Goal: Information Seeking & Learning: Compare options

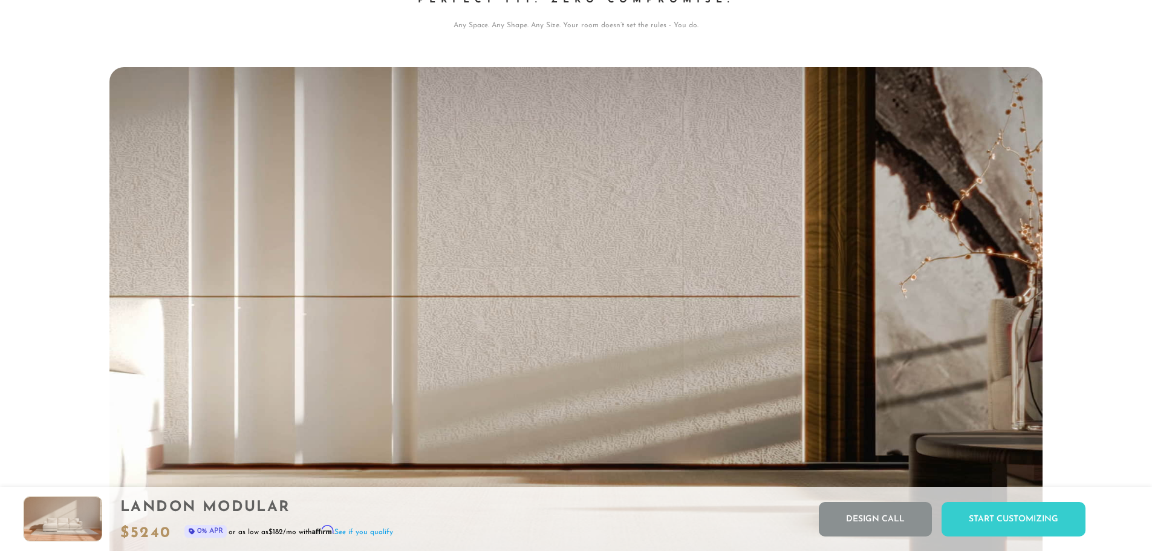
scroll to position [0, 1]
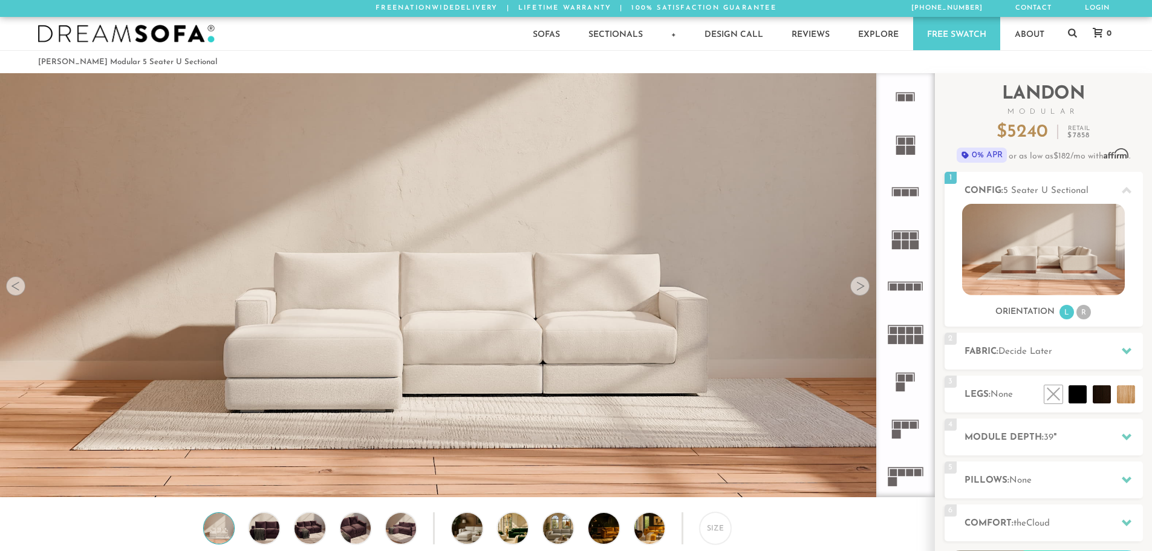
click at [898, 331] on rect at bounding box center [901, 330] width 7 height 7
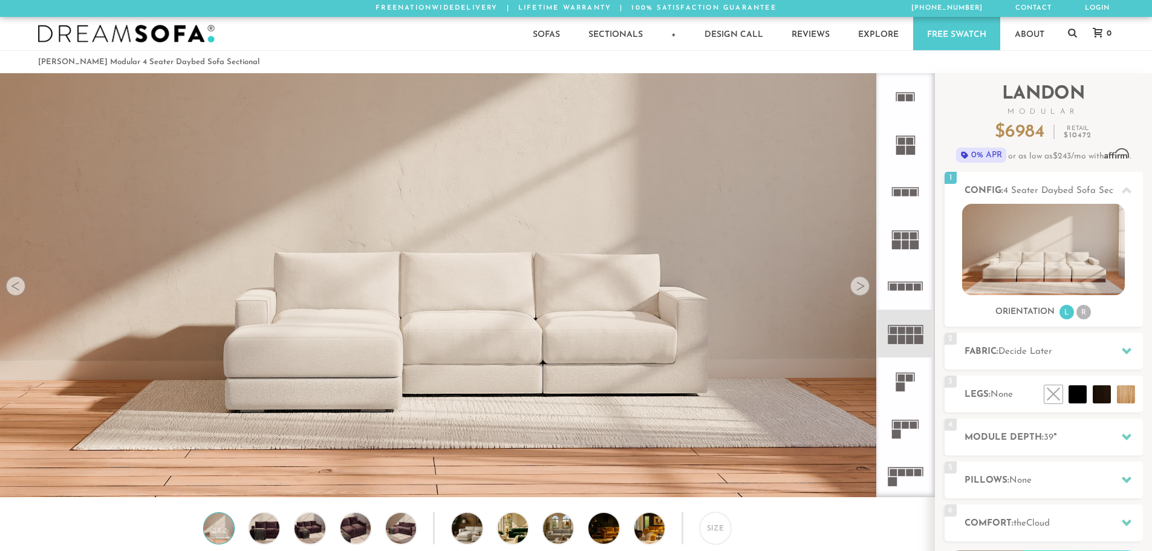
click at [908, 232] on icon at bounding box center [905, 238] width 47 height 47
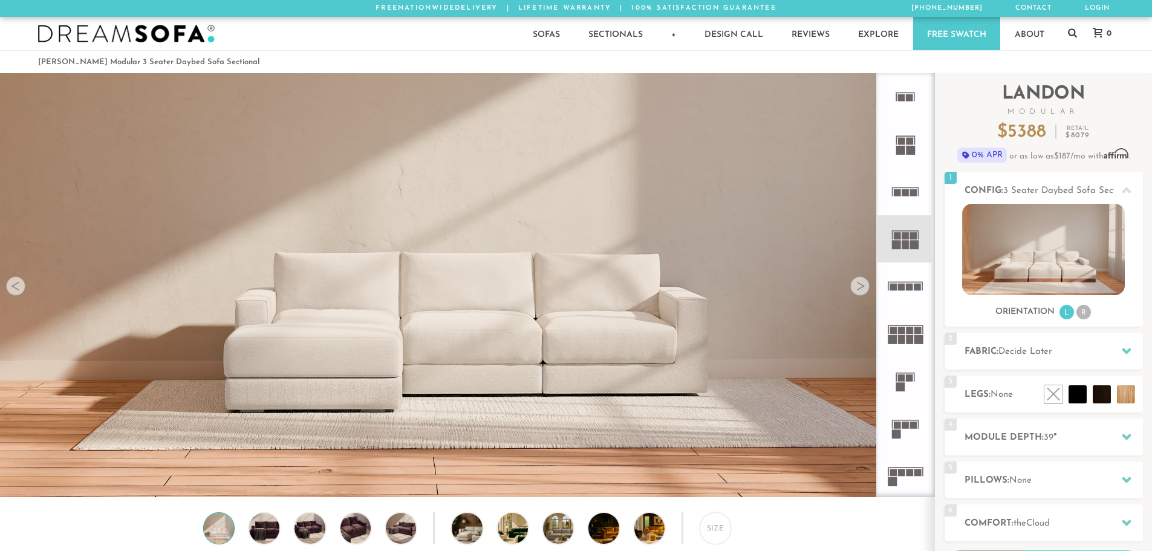
click at [898, 342] on rect at bounding box center [901, 339] width 7 height 9
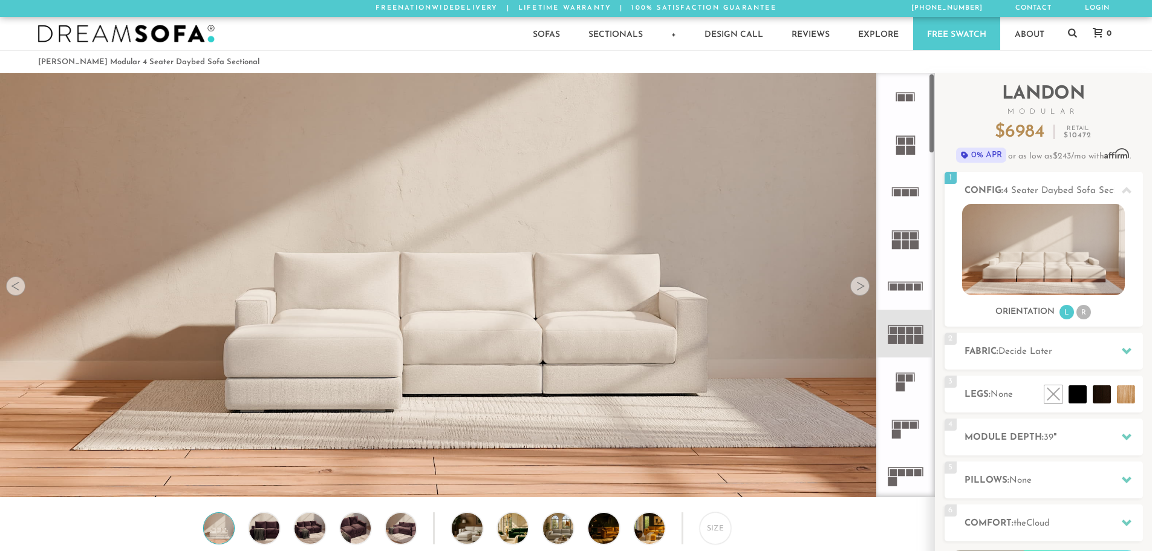
click at [892, 233] on icon at bounding box center [905, 238] width 47 height 47
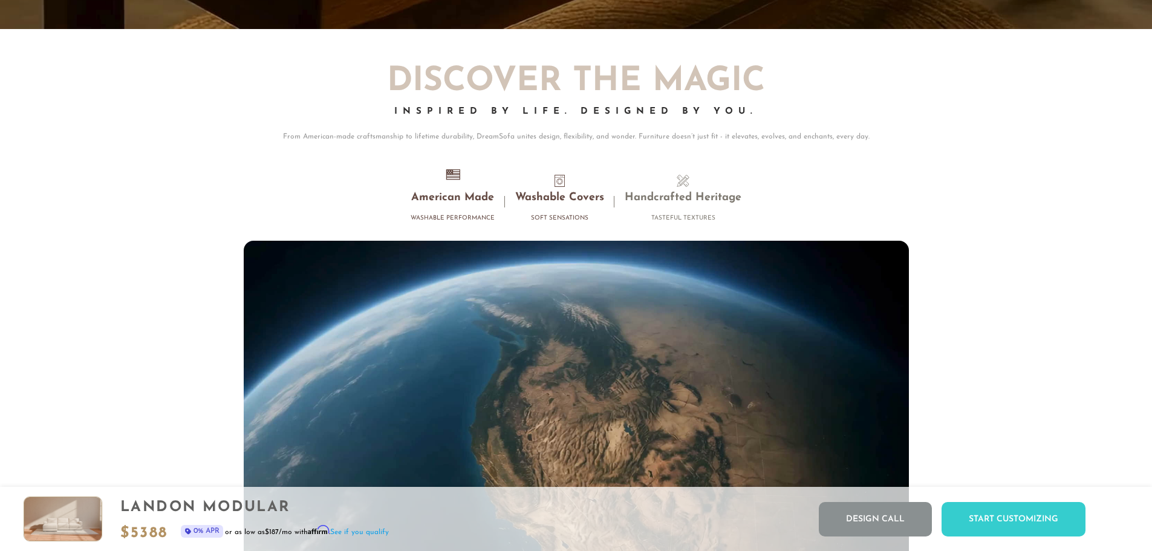
click at [559, 197] on h3 "Washable Covers" at bounding box center [559, 198] width 89 height 14
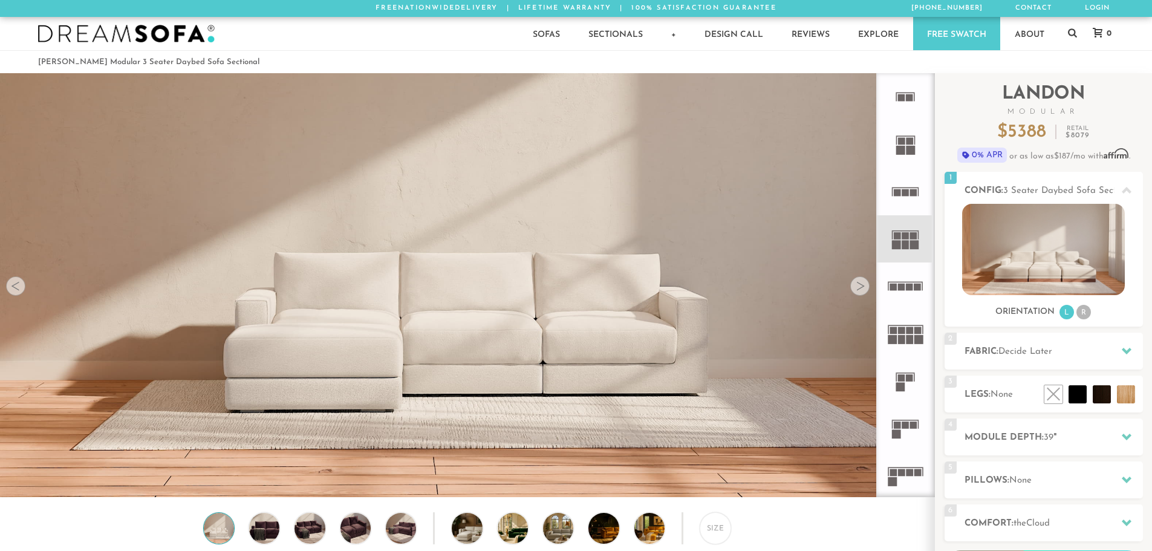
click at [902, 325] on rect at bounding box center [905, 325] width 35 height 1
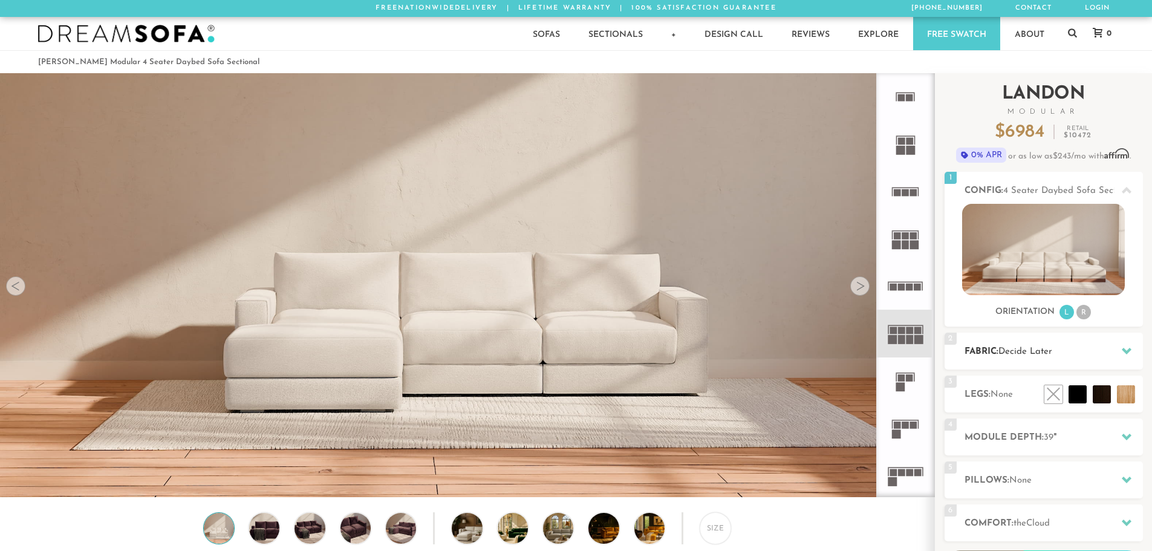
click at [1026, 353] on span "Decide Later" at bounding box center [1026, 351] width 54 height 9
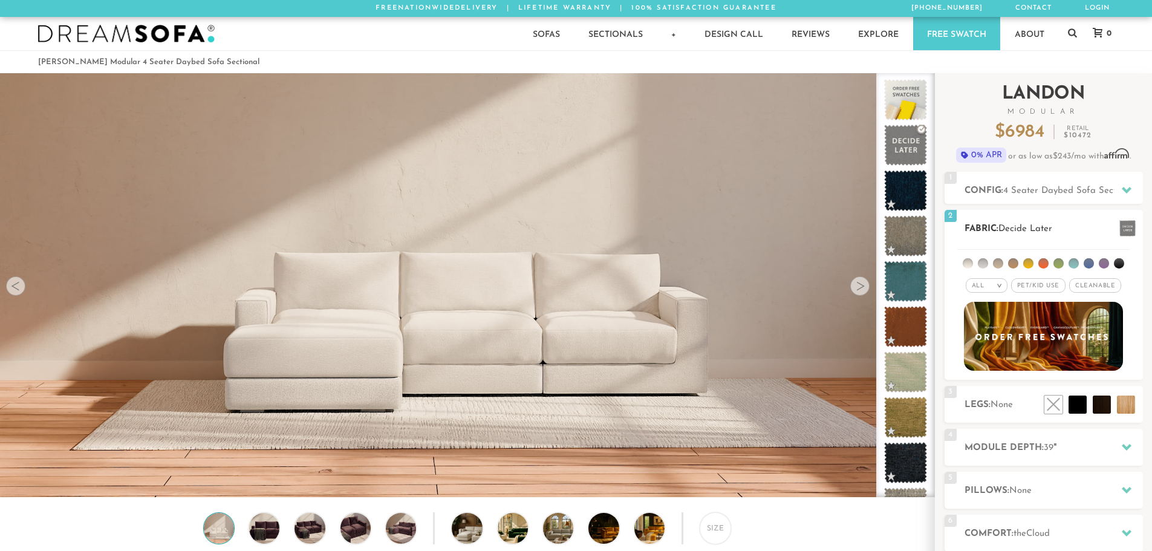
click at [986, 266] on li at bounding box center [983, 263] width 10 height 10
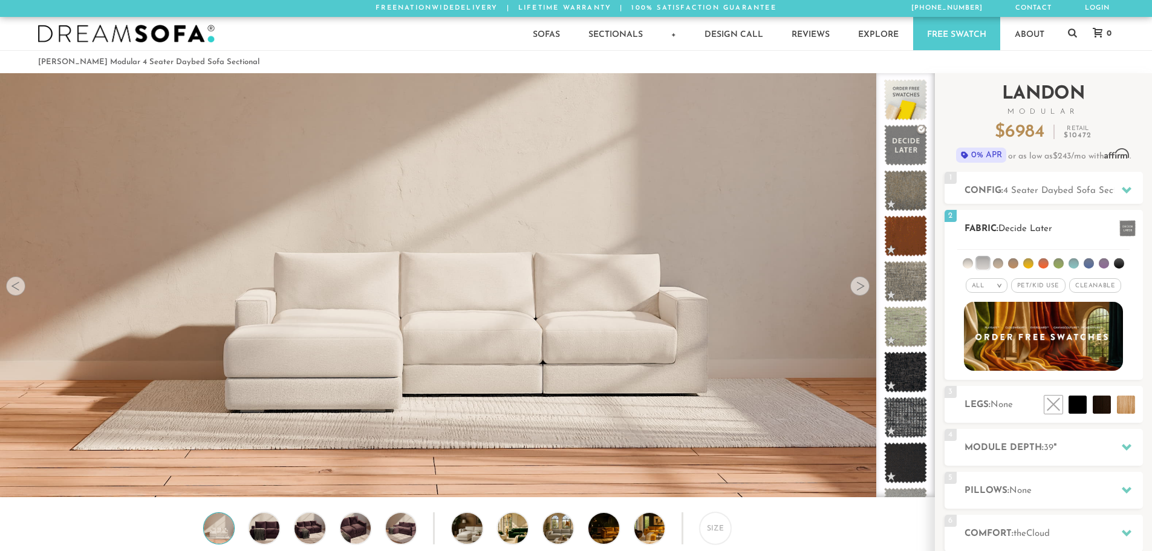
click at [1000, 264] on li at bounding box center [998, 263] width 10 height 10
click at [1014, 261] on li at bounding box center [1013, 263] width 10 height 10
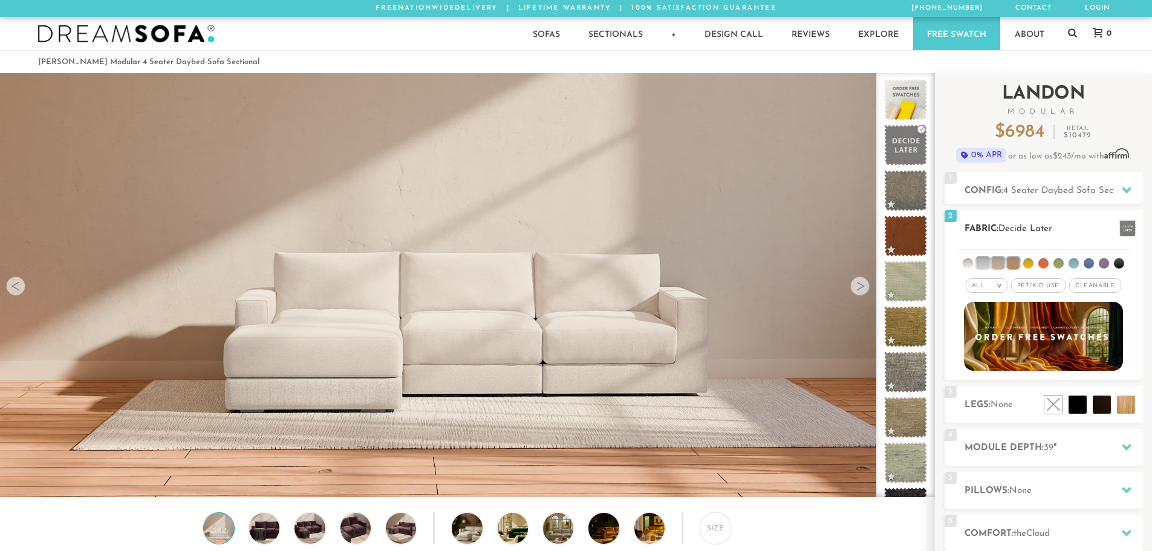
click at [1031, 262] on li at bounding box center [1028, 263] width 10 height 10
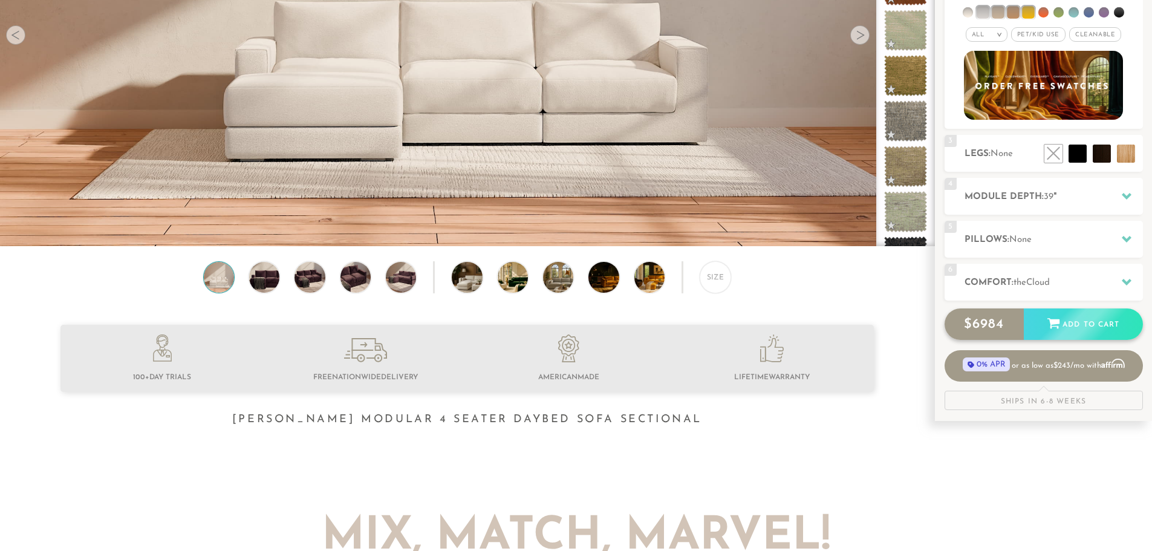
scroll to position [259, 0]
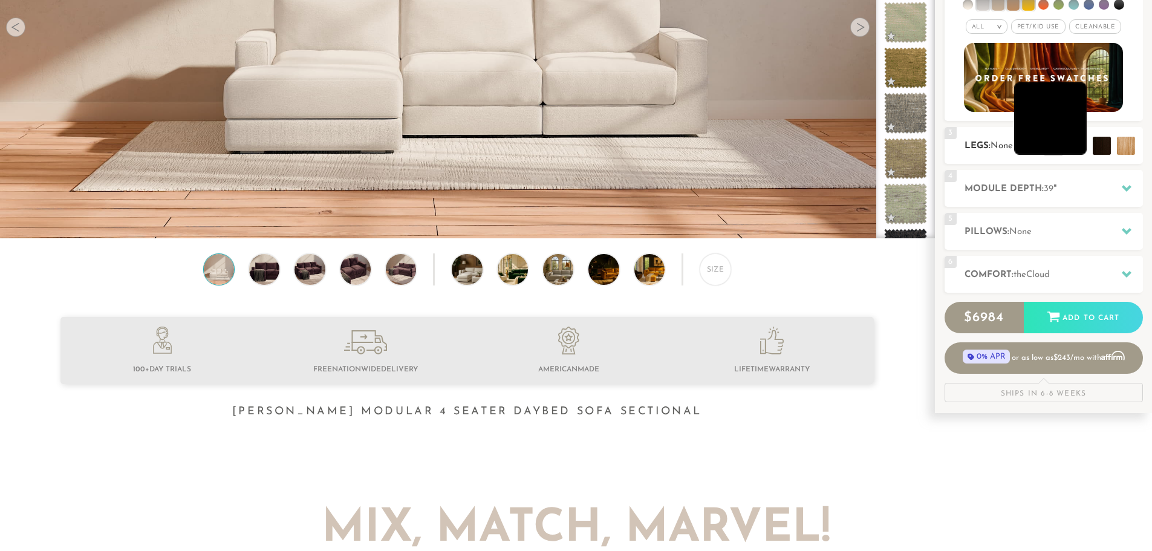
click at [1076, 146] on li at bounding box center [1050, 118] width 73 height 73
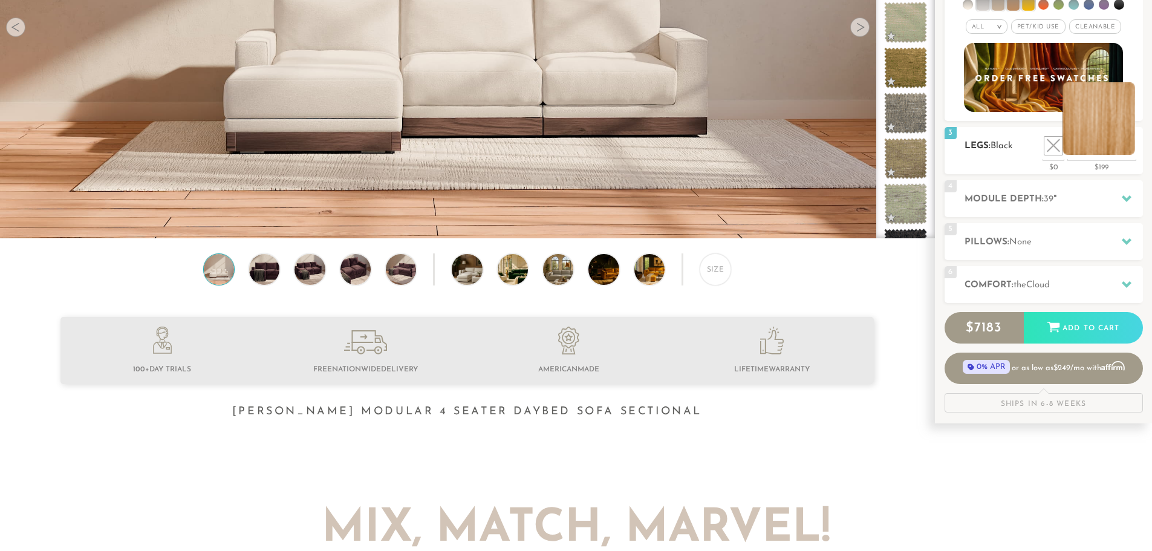
click at [1124, 147] on li at bounding box center [1099, 118] width 73 height 73
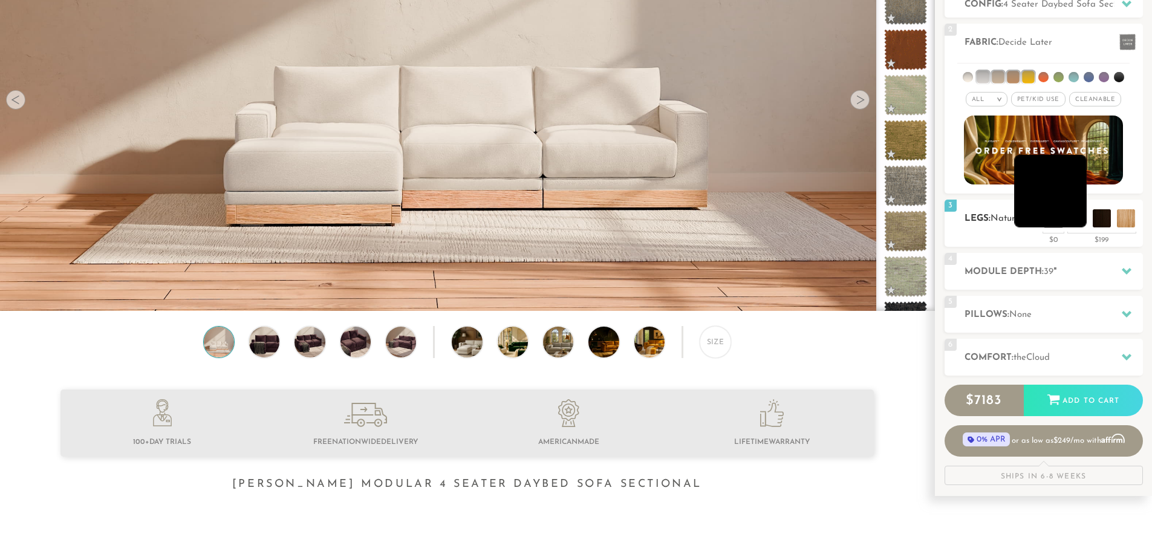
scroll to position [187, 0]
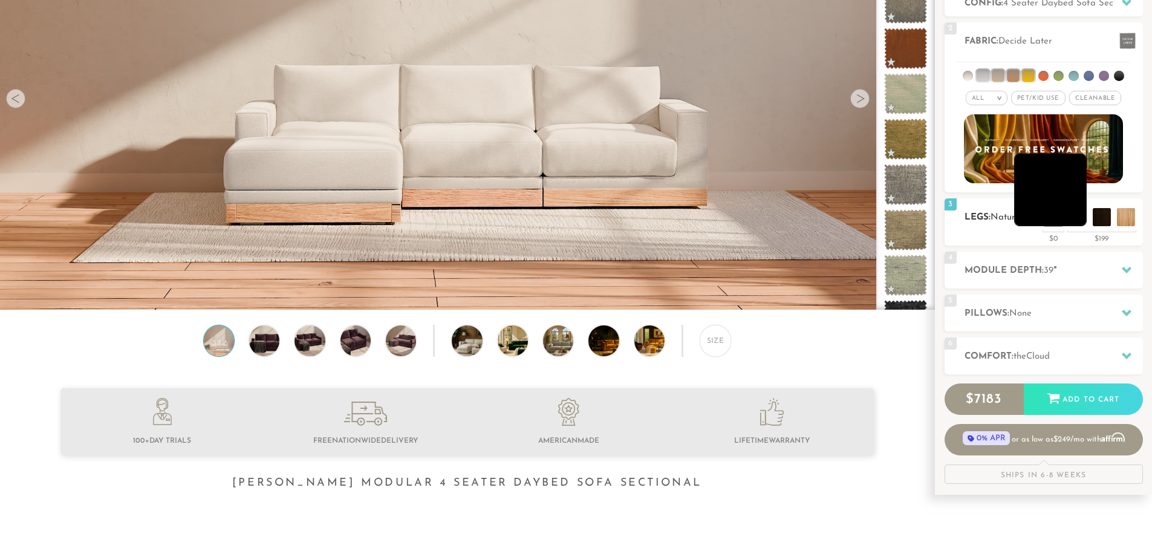
click at [1074, 209] on li at bounding box center [1050, 190] width 73 height 73
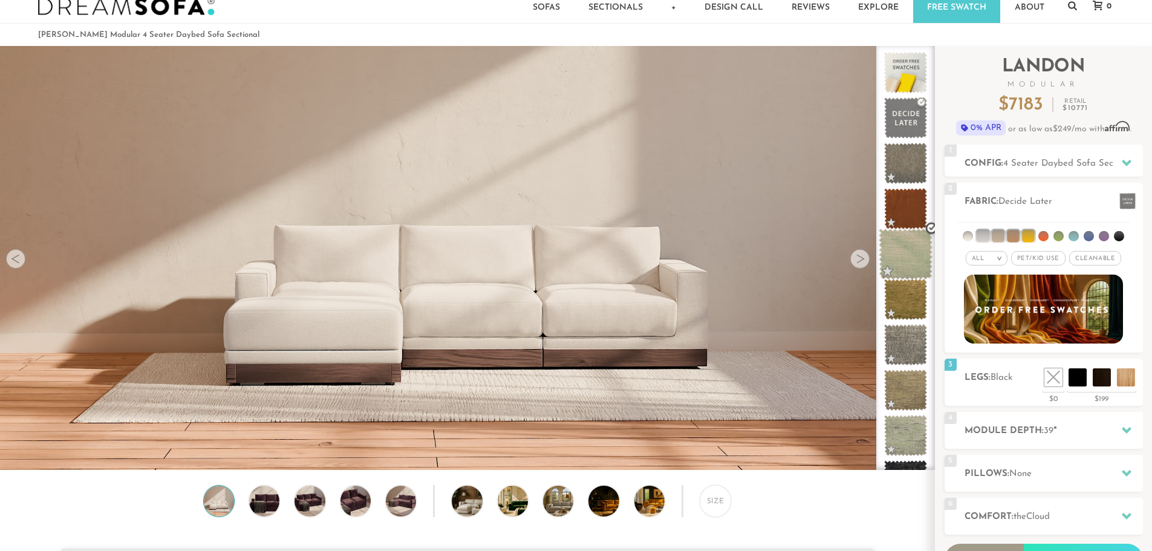
scroll to position [0, 0]
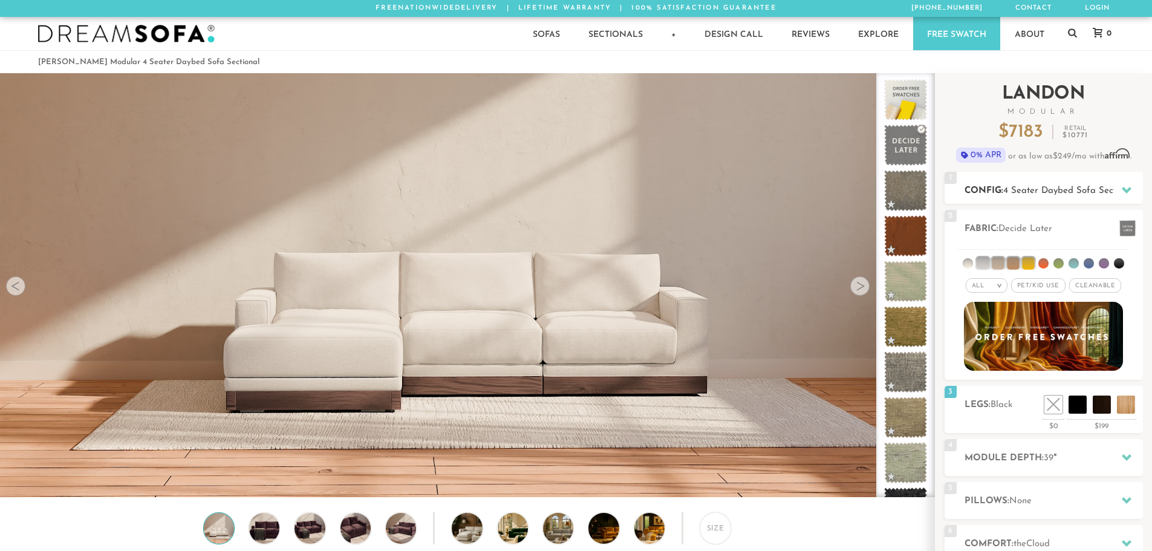
click at [989, 188] on h2 "Config: 4 Seater Daybed Sofa Sectional" at bounding box center [1054, 191] width 178 height 14
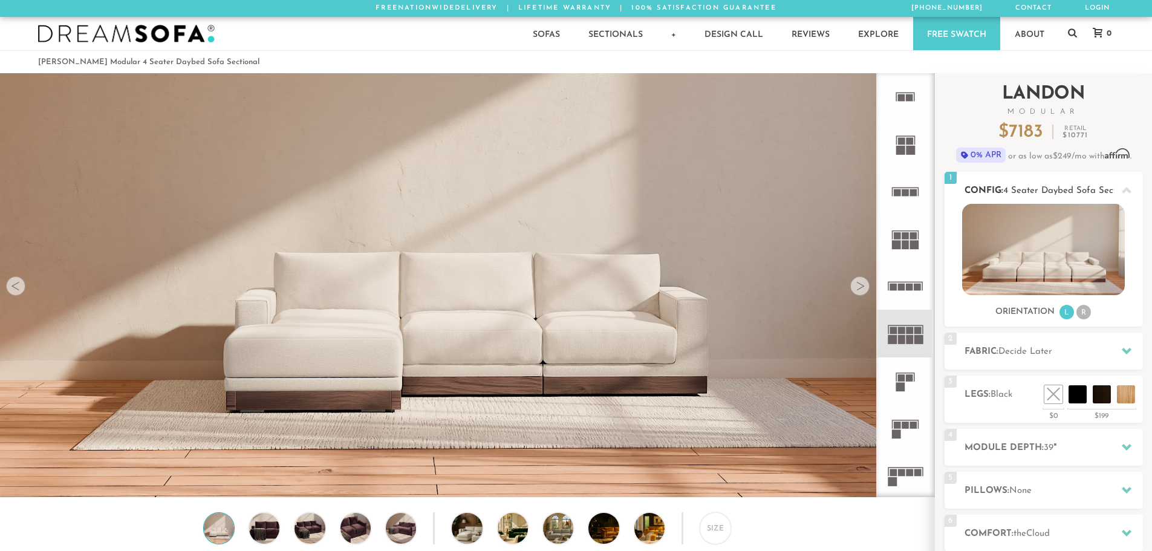
click at [1086, 313] on li "R" at bounding box center [1084, 312] width 15 height 15
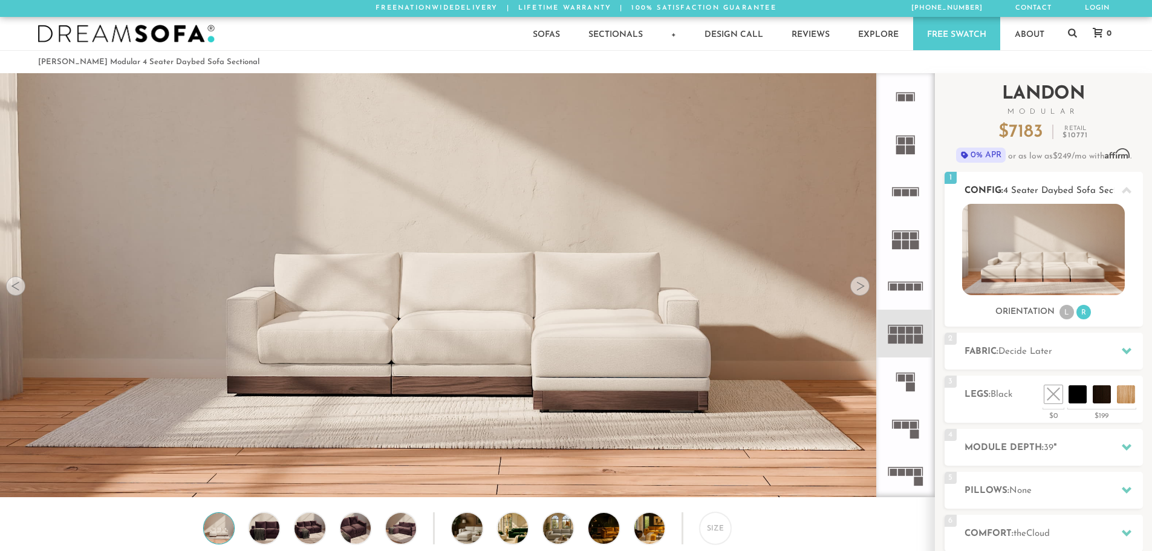
click at [1067, 311] on li "L" at bounding box center [1067, 312] width 15 height 15
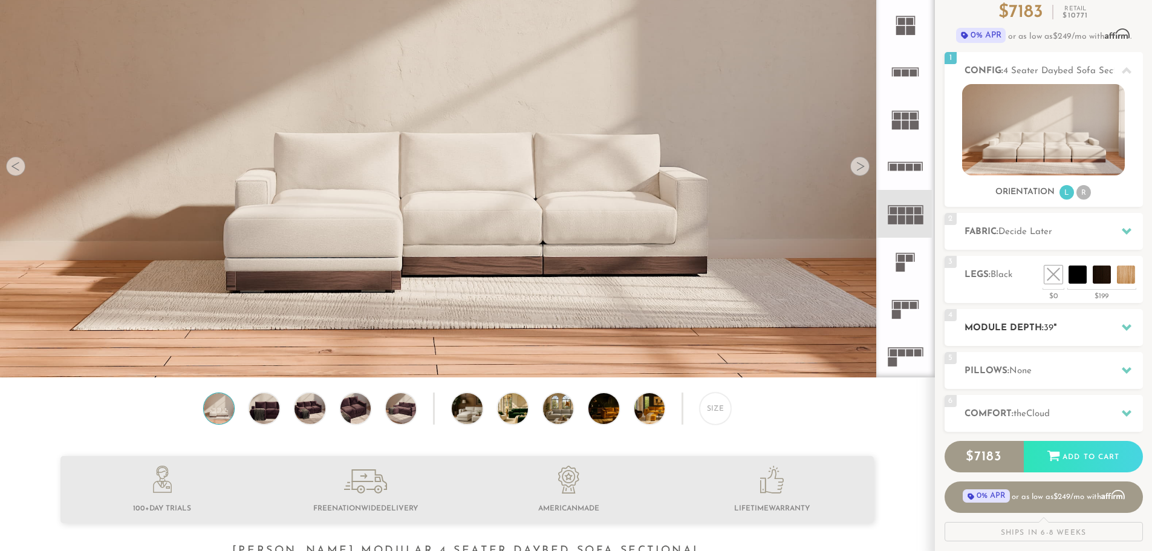
scroll to position [121, 0]
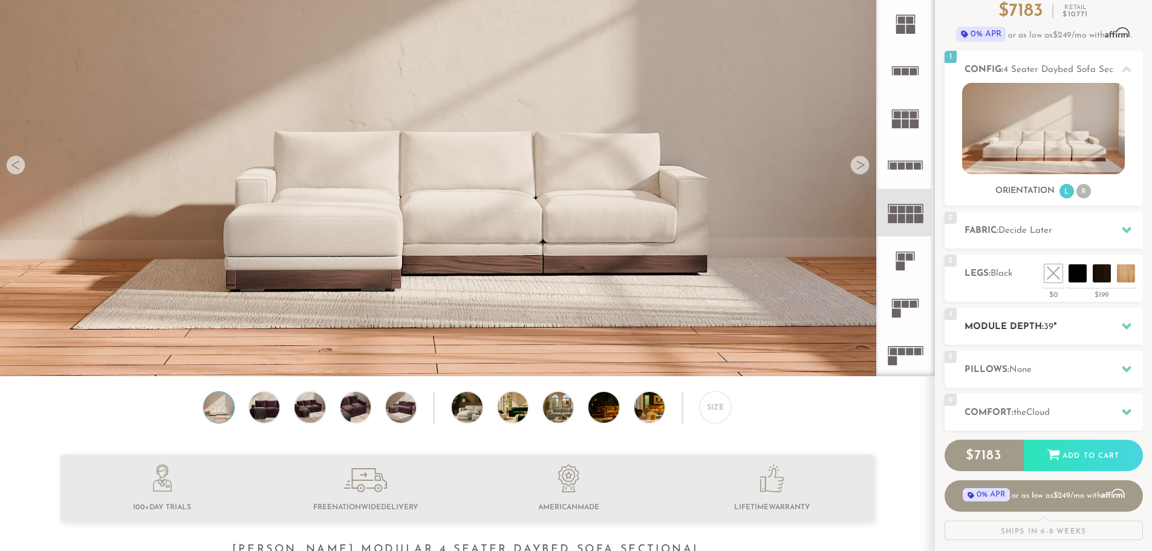
click at [1003, 323] on h2 "Module Depth: 39 "" at bounding box center [1054, 327] width 178 height 14
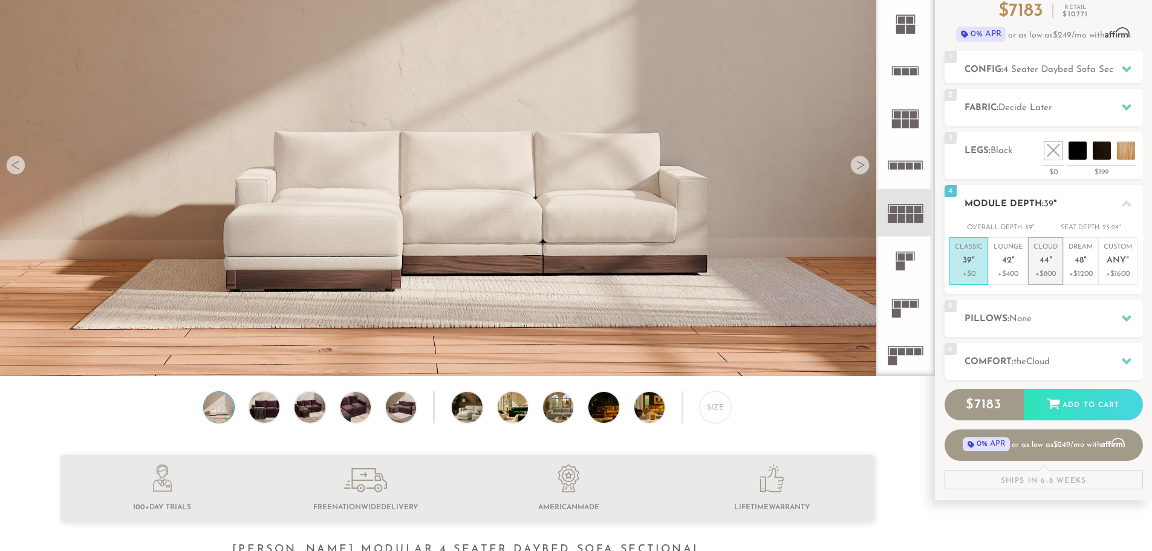
click at [1041, 259] on span "44" at bounding box center [1045, 261] width 10 height 10
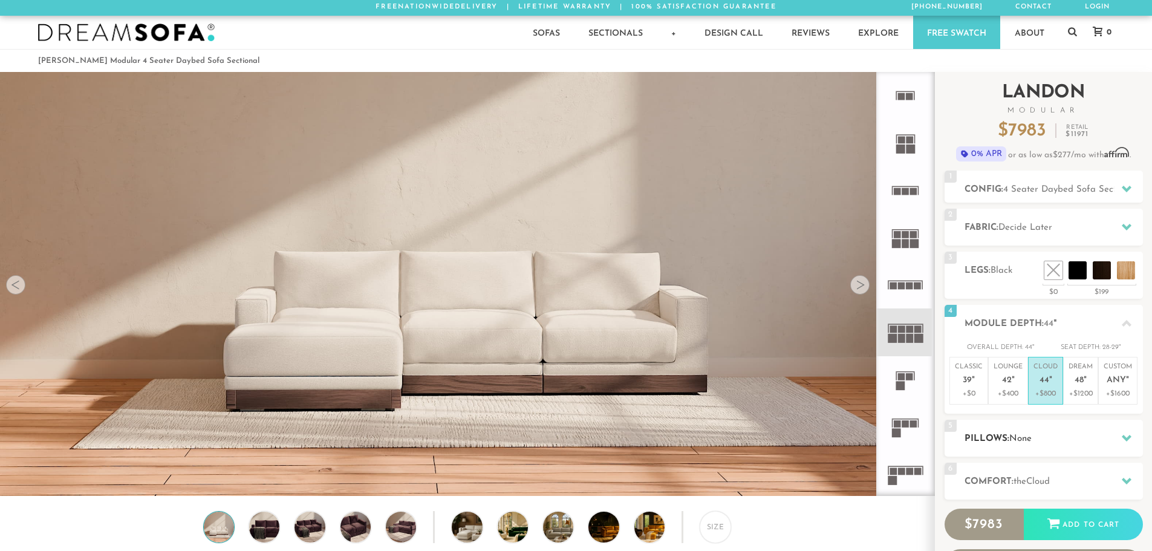
scroll to position [0, 0]
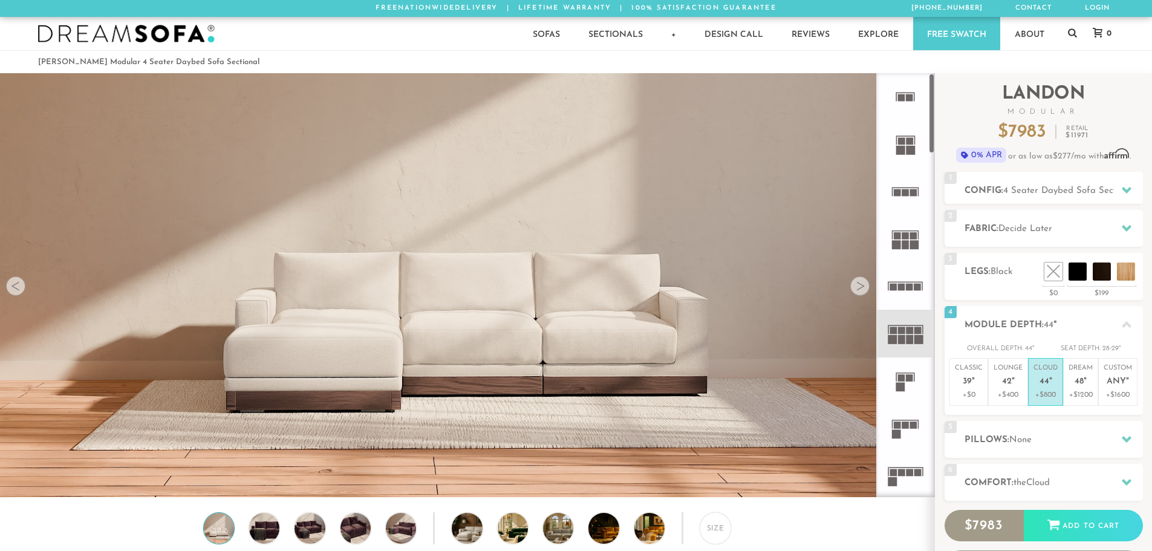
click at [907, 244] on rect at bounding box center [905, 244] width 7 height 9
click at [1018, 171] on div "Introducing [PERSON_NAME] Modular $ 6187 Retail $ 9278 $ 6187 Retail $ 9278 0% …" at bounding box center [1044, 122] width 198 height 99
click at [1015, 184] on h2 "Config: 3 Seater Daybed Sofa Sectional" at bounding box center [1054, 191] width 178 height 14
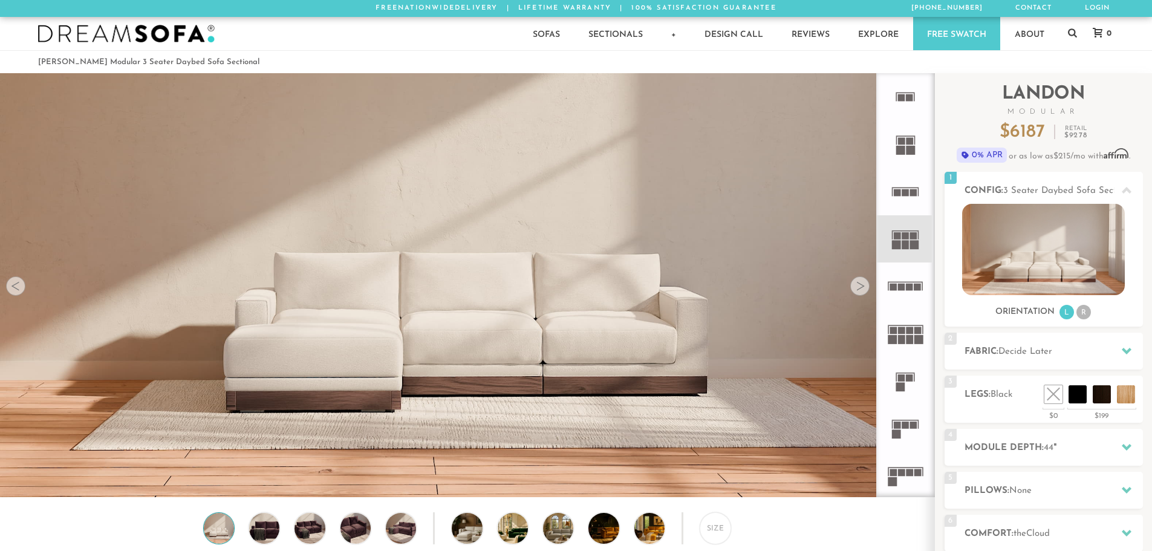
click at [903, 282] on rect at bounding box center [905, 282] width 35 height 1
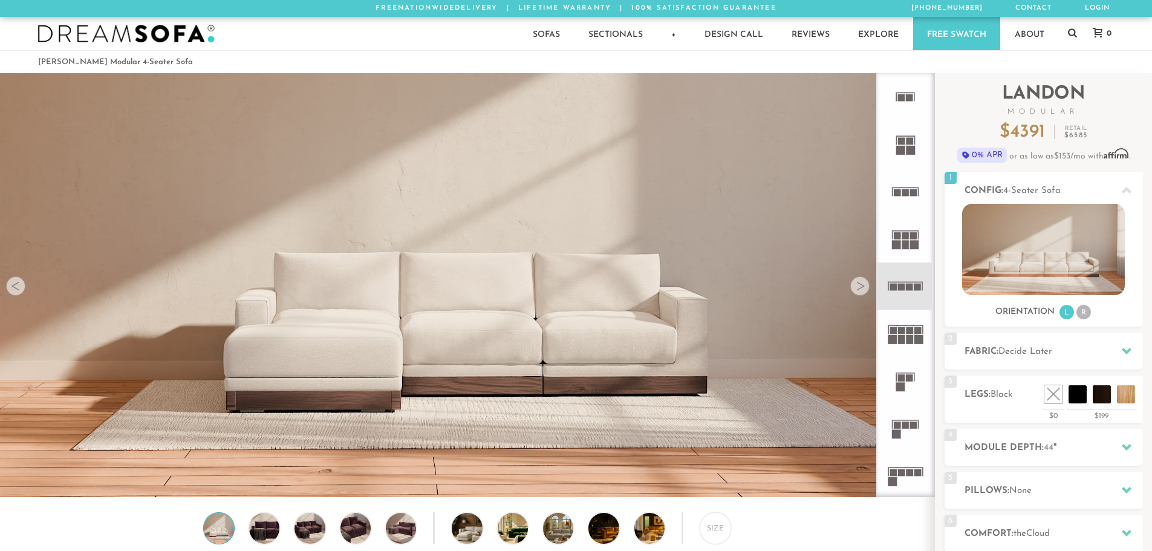
click at [904, 331] on rect at bounding box center [901, 330] width 7 height 7
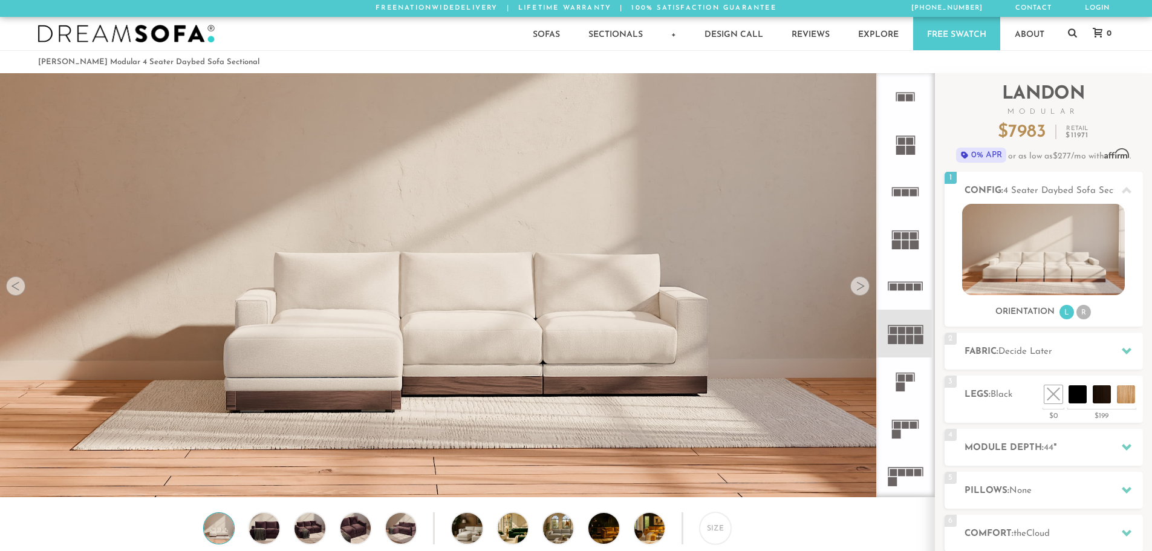
click at [905, 280] on icon at bounding box center [905, 285] width 47 height 47
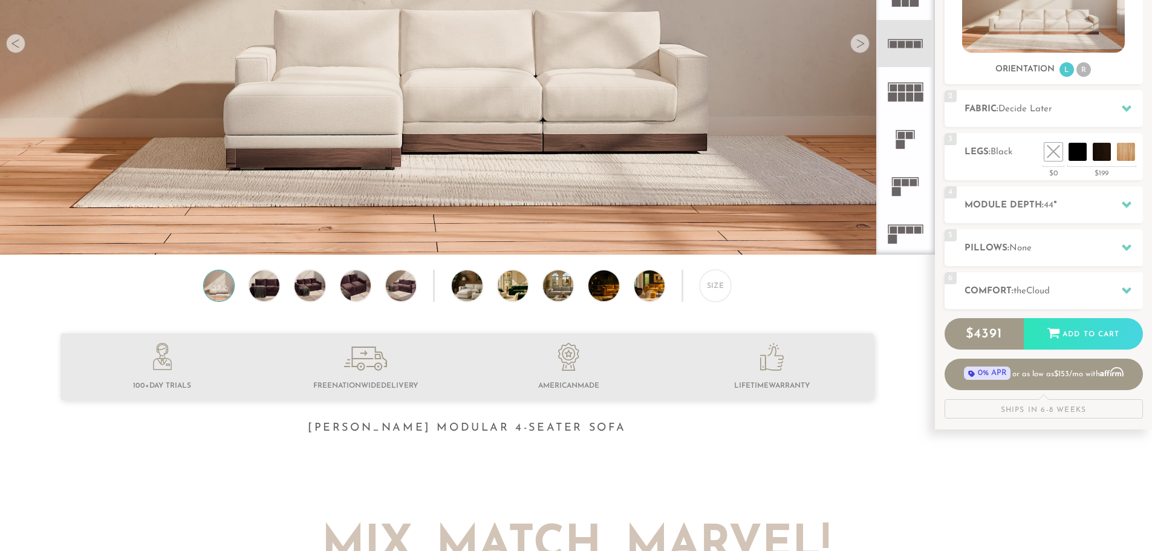
scroll to position [246, 0]
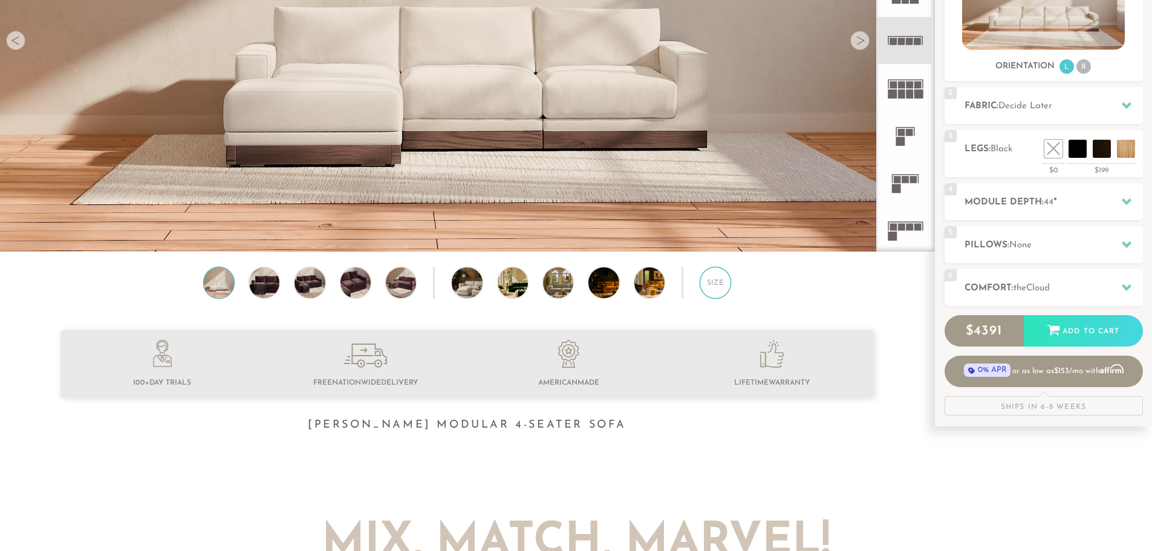
click at [707, 278] on div "Size" at bounding box center [715, 282] width 31 height 31
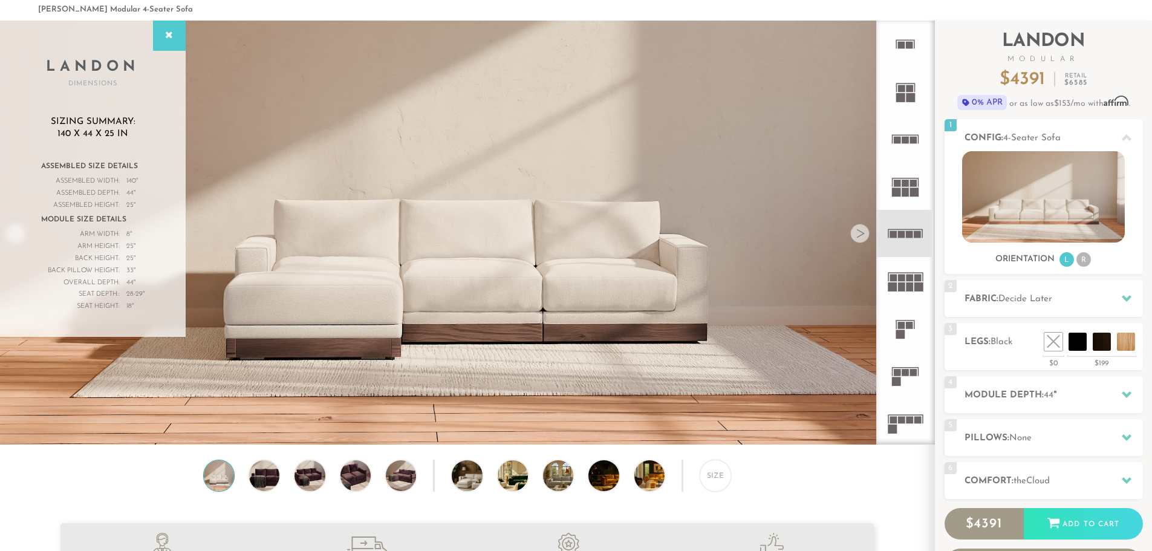
scroll to position [0, 0]
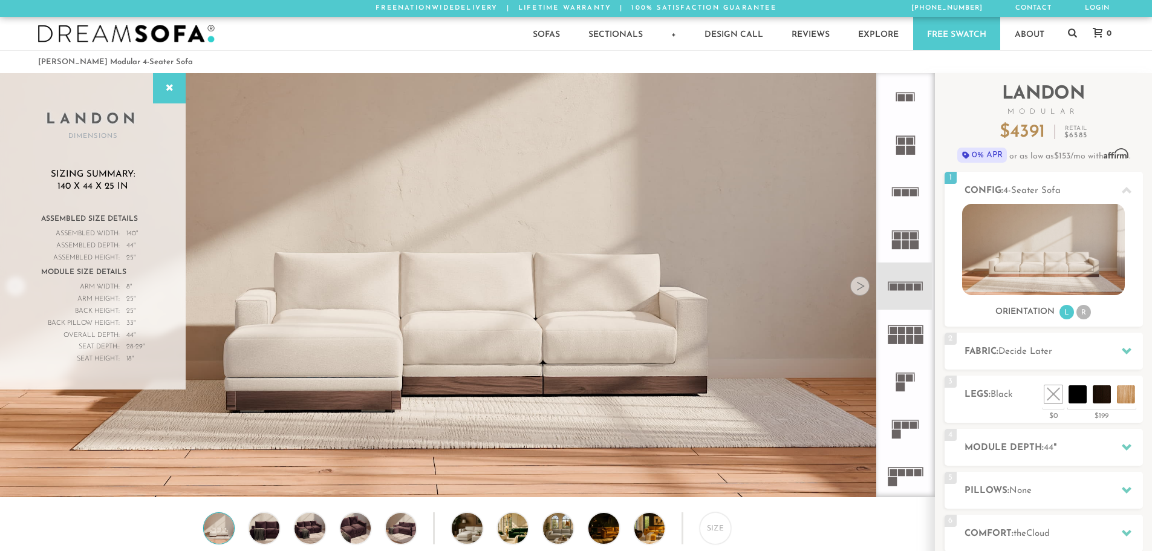
click at [903, 237] on rect at bounding box center [905, 235] width 7 height 7
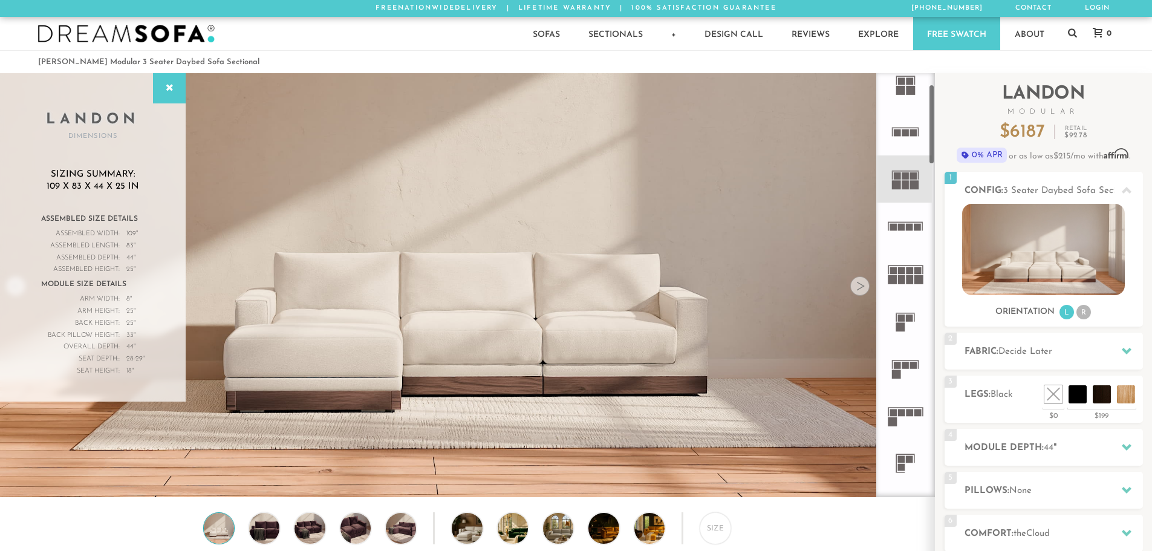
scroll to position [61, 0]
click at [898, 375] on rect at bounding box center [896, 373] width 9 height 9
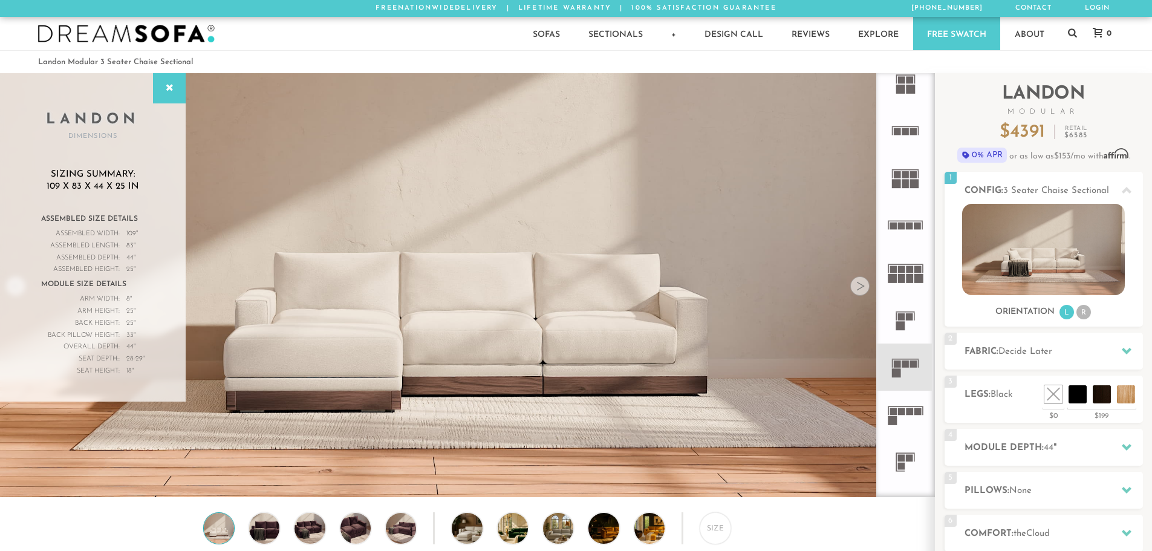
click at [896, 419] on rect at bounding box center [892, 420] width 9 height 9
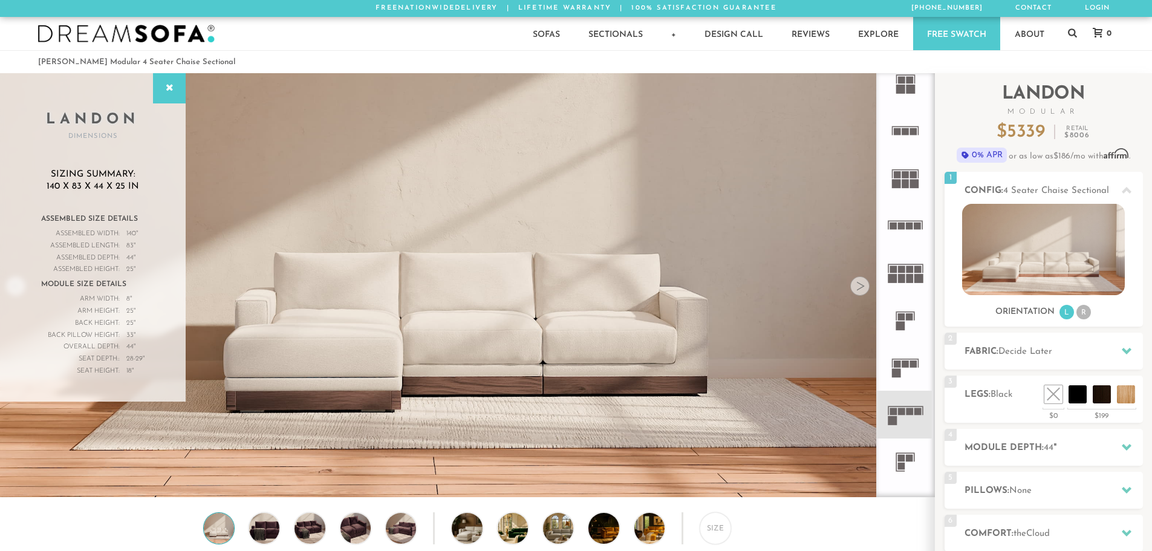
click at [895, 373] on rect at bounding box center [896, 373] width 9 height 9
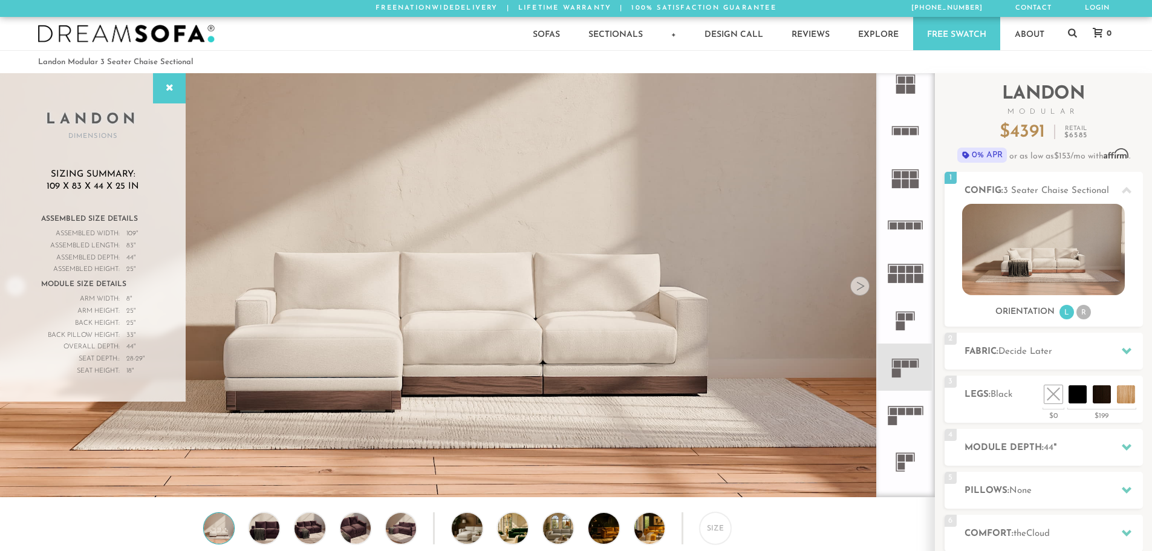
click at [902, 415] on rect at bounding box center [901, 411] width 7 height 7
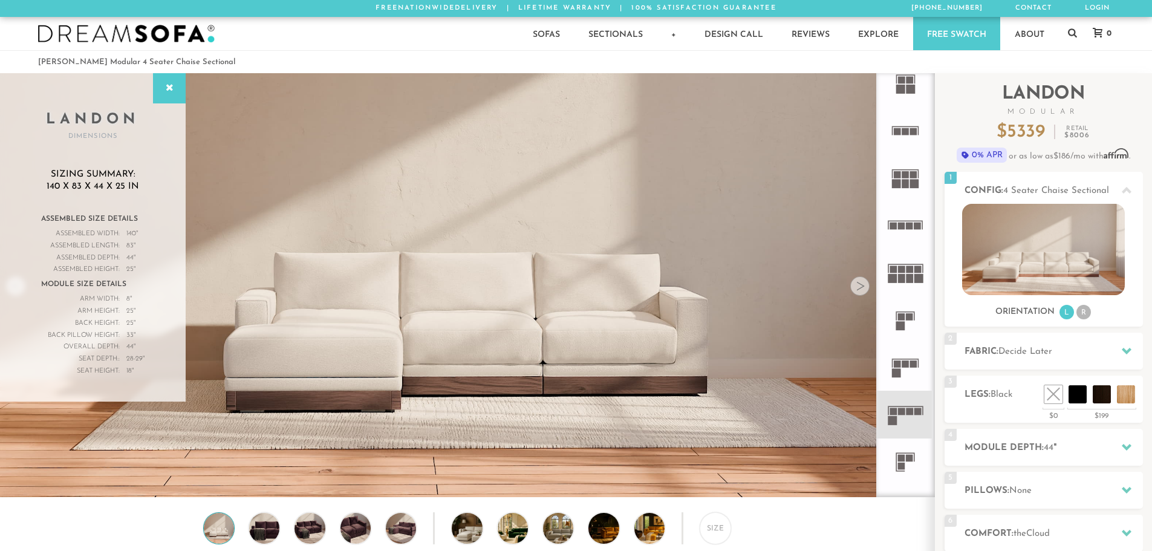
click at [902, 372] on icon at bounding box center [905, 367] width 47 height 47
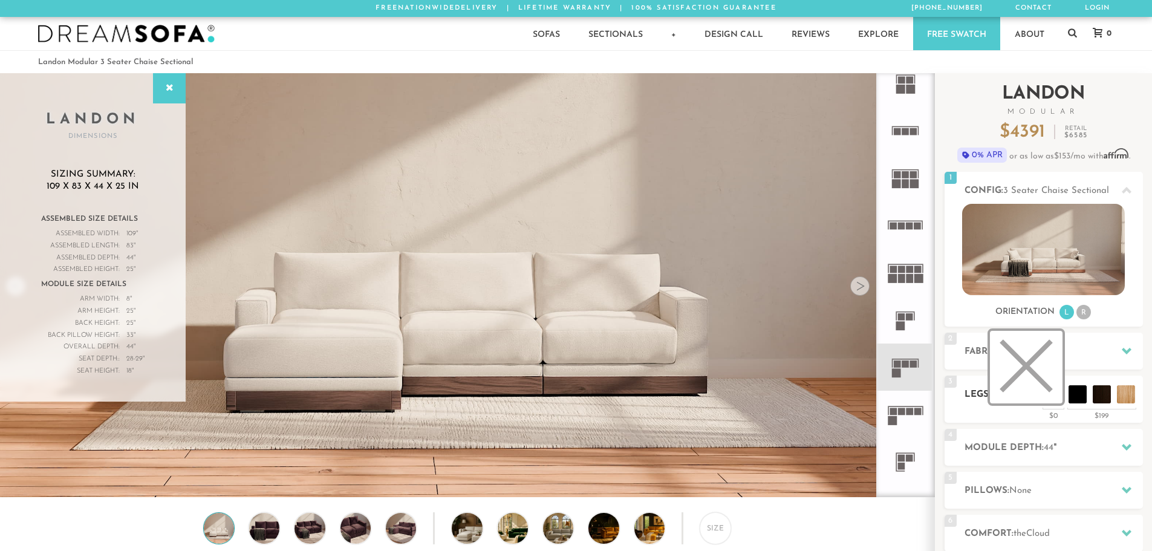
click at [1048, 397] on li at bounding box center [1026, 367] width 73 height 73
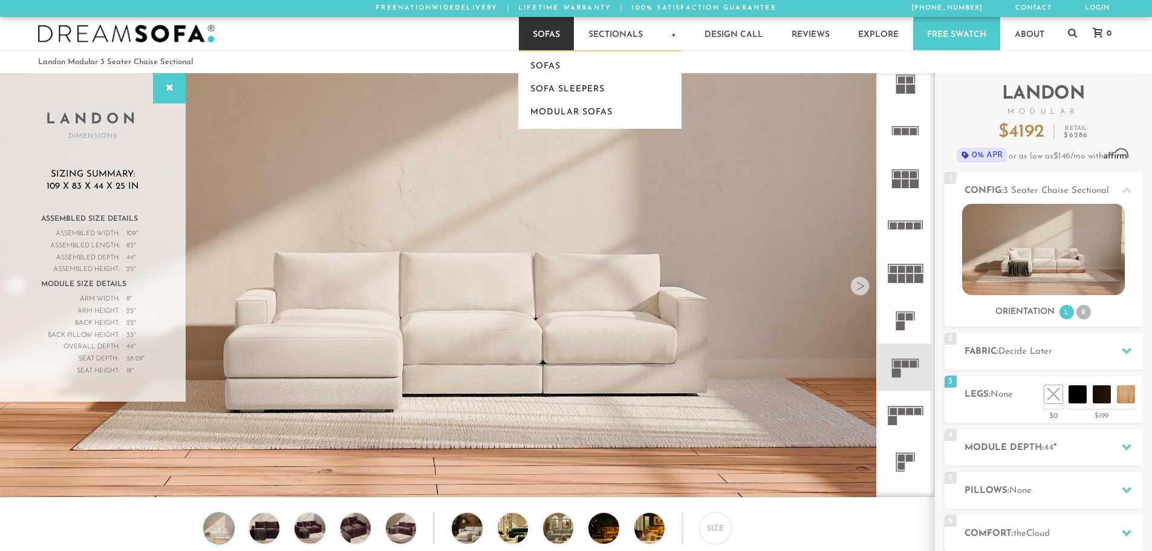
click at [526, 31] on link "Sofas" at bounding box center [546, 33] width 55 height 33
